Goal: Check status: Check status

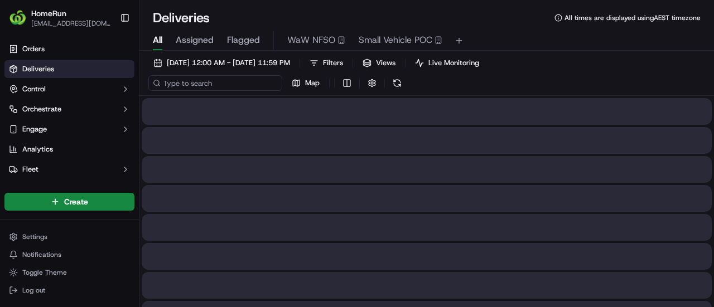
click at [206, 84] on input at bounding box center [215, 83] width 134 height 16
paste input "269665862"
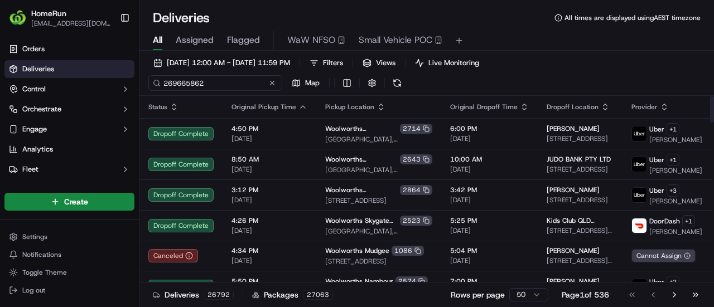
type input "269665862"
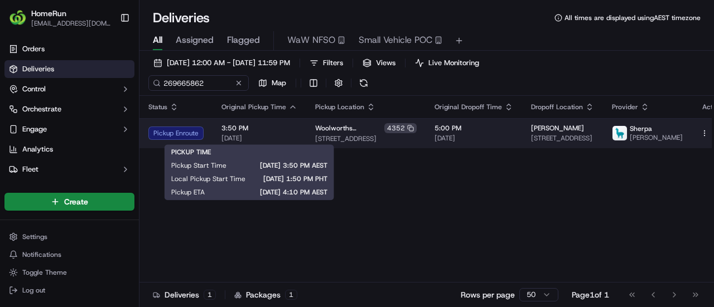
click at [236, 135] on span "[DATE]" at bounding box center [259, 138] width 76 height 9
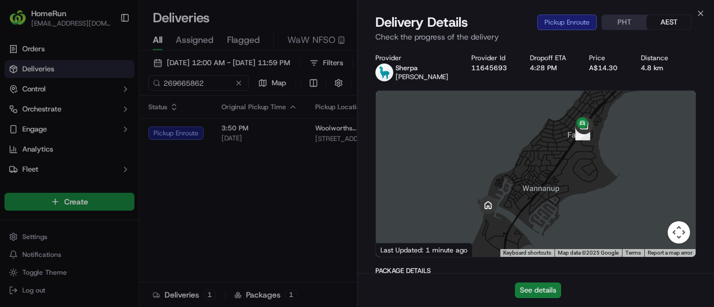
click at [543, 297] on button "See details" at bounding box center [538, 291] width 46 height 16
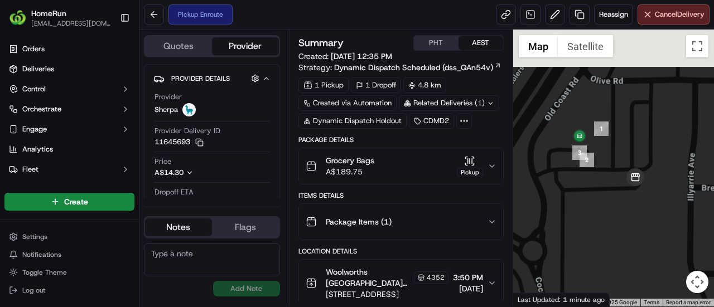
drag, startPoint x: 617, startPoint y: 133, endPoint x: 564, endPoint y: 192, distance: 79.7
click at [564, 192] on div at bounding box center [613, 168] width 201 height 277
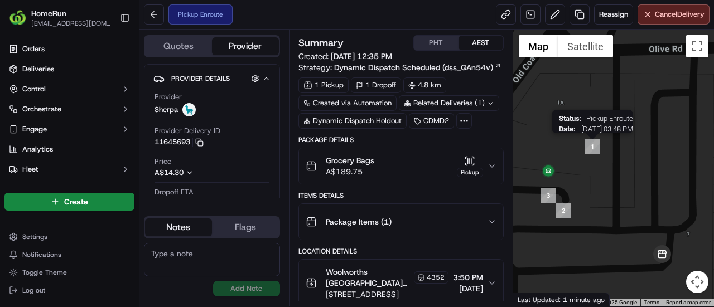
drag, startPoint x: 544, startPoint y: 169, endPoint x: 505, endPoint y: 156, distance: 40.7
click at [586, 150] on img "1" at bounding box center [592, 146] width 14 height 14
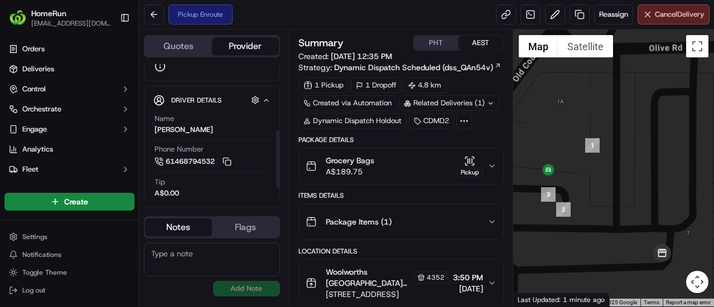
scroll to position [178, 0]
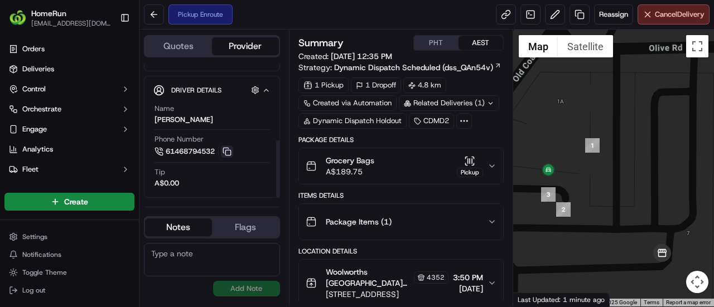
click at [231, 151] on button at bounding box center [227, 152] width 12 height 12
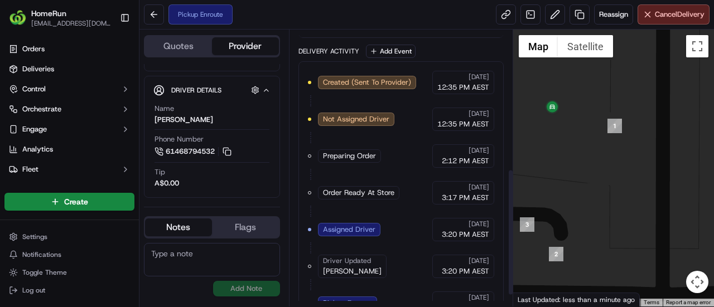
scroll to position [327, 0]
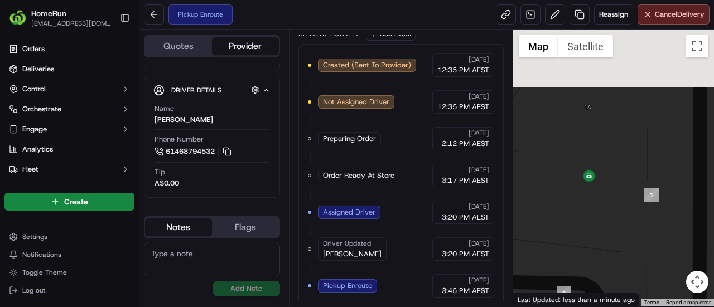
drag, startPoint x: 551, startPoint y: 117, endPoint x: 591, endPoint y: 195, distance: 87.5
click at [591, 195] on div at bounding box center [613, 168] width 201 height 277
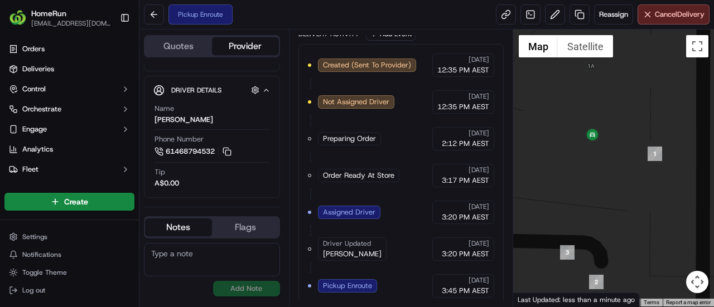
drag, startPoint x: 579, startPoint y: 231, endPoint x: 582, endPoint y: 177, distance: 54.7
click at [582, 177] on div at bounding box center [613, 168] width 201 height 277
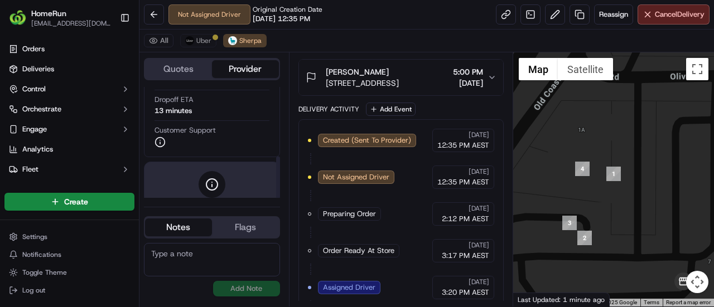
scroll to position [185, 0]
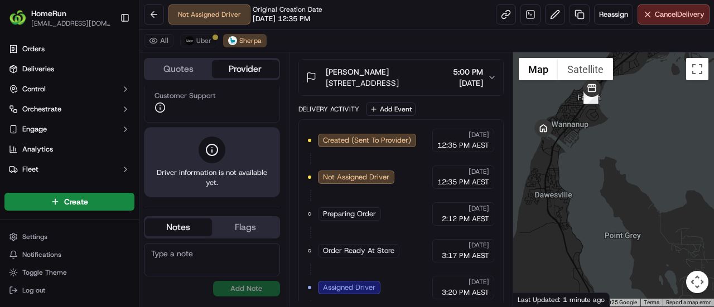
drag, startPoint x: 608, startPoint y: 270, endPoint x: 559, endPoint y: 172, distance: 110.2
click at [559, 172] on div at bounding box center [613, 179] width 201 height 254
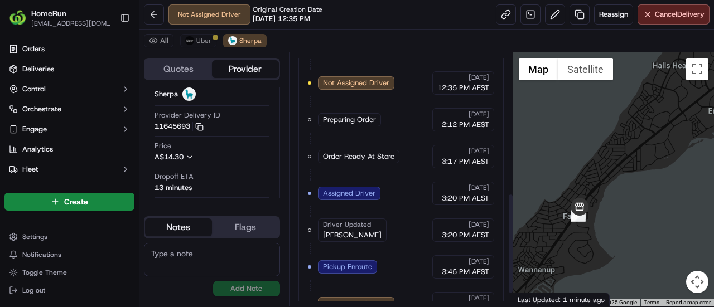
scroll to position [386, 0]
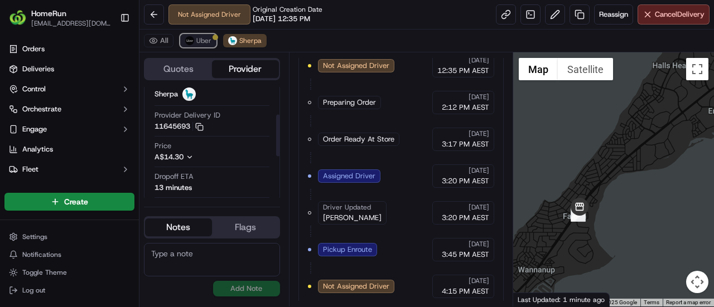
click at [200, 37] on span "Uber" at bounding box center [203, 40] width 15 height 9
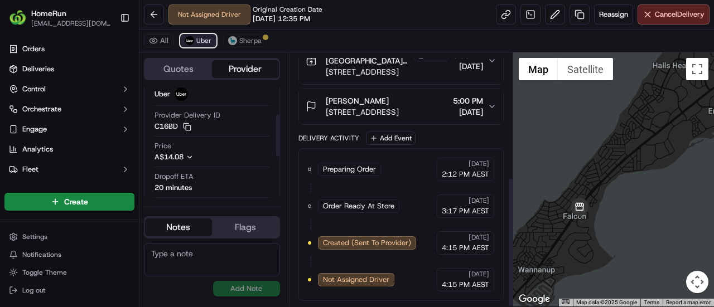
scroll to position [240, 0]
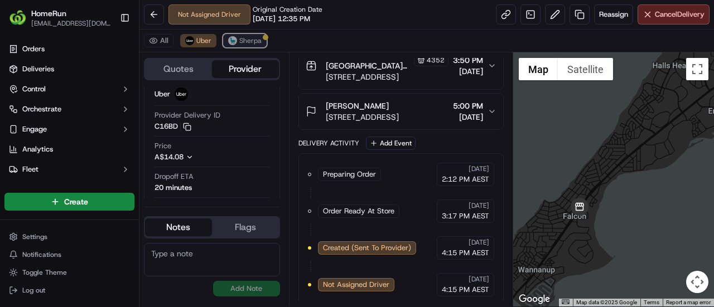
click at [255, 45] on button "Sherpa" at bounding box center [244, 40] width 43 height 13
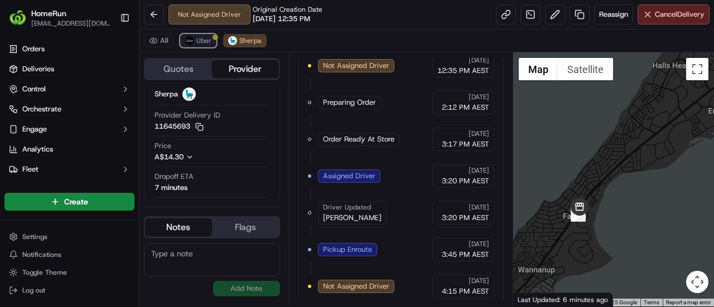
click at [214, 38] on div at bounding box center [215, 38] width 6 height 6
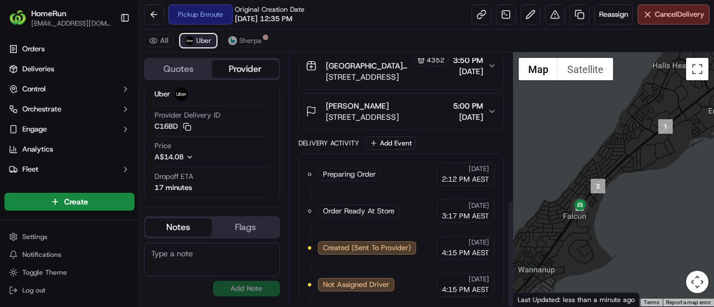
scroll to position [350, 0]
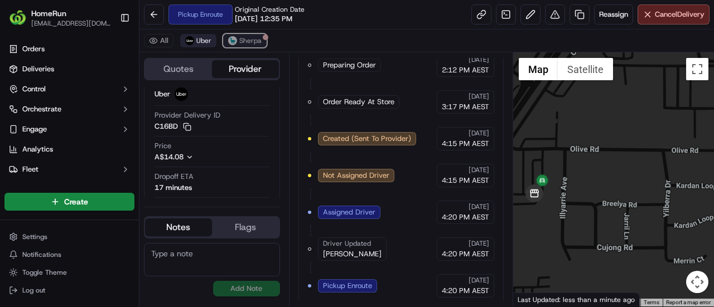
click at [240, 44] on span "Sherpa" at bounding box center [250, 40] width 22 height 9
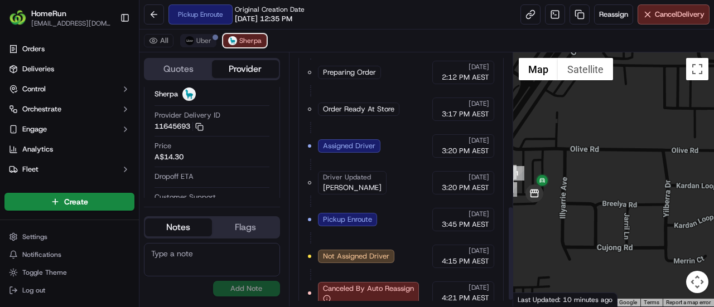
scroll to position [423, 0]
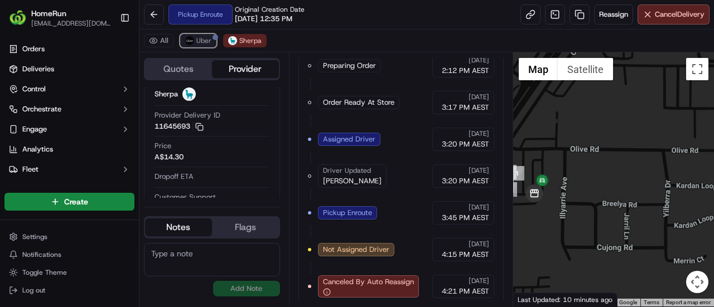
click at [211, 41] on button "Uber" at bounding box center [198, 40] width 36 height 13
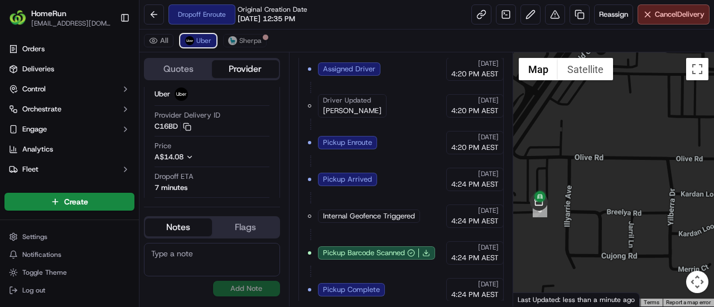
scroll to position [532, 0]
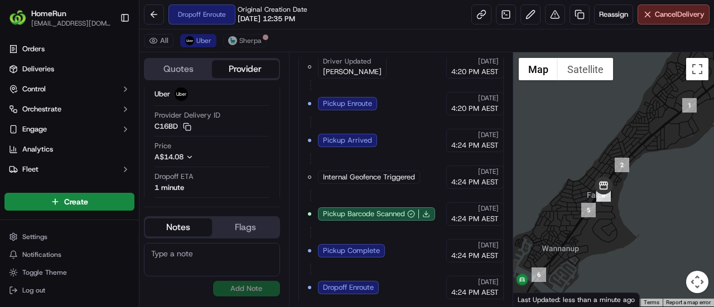
drag, startPoint x: 580, startPoint y: 171, endPoint x: 665, endPoint y: 92, distance: 116.0
click at [665, 92] on div at bounding box center [613, 179] width 201 height 254
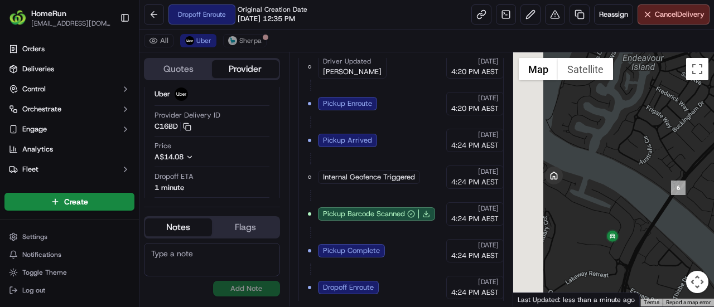
drag, startPoint x: 560, startPoint y: 215, endPoint x: 597, endPoint y: 211, distance: 36.4
click at [597, 211] on div at bounding box center [613, 179] width 201 height 254
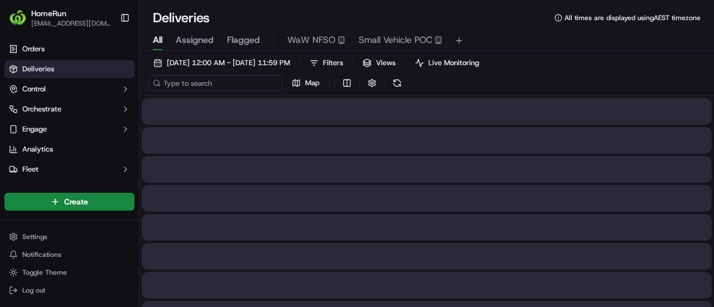
click at [202, 81] on input at bounding box center [215, 83] width 134 height 16
paste input "5285468"
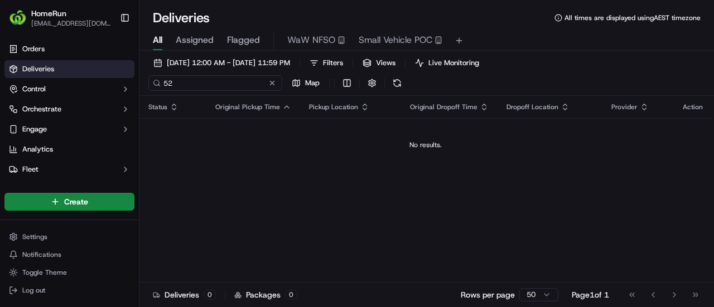
type input "5"
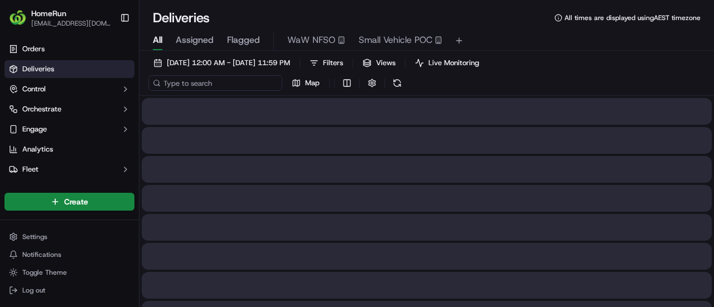
click at [203, 86] on input at bounding box center [215, 83] width 134 height 16
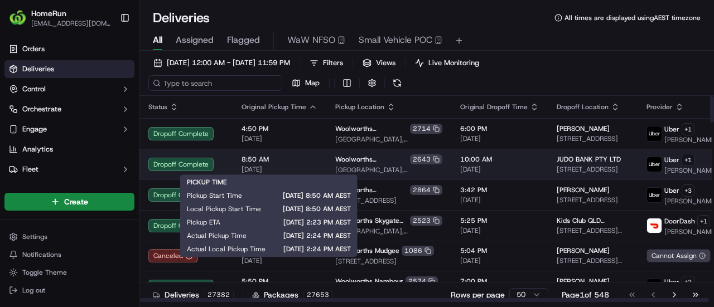
paste input "261770085"
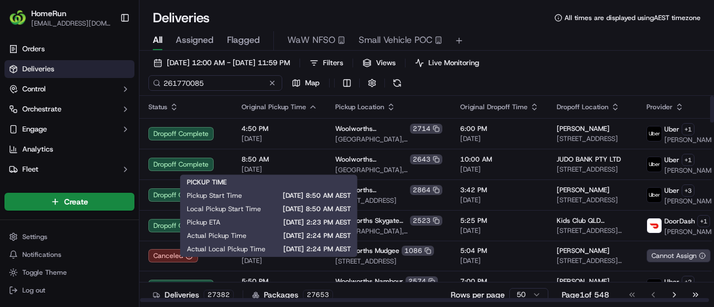
type input "261770085"
